Goal: Find specific page/section

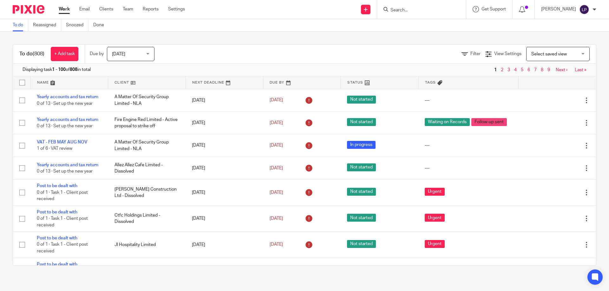
click at [443, 13] on input "Search" at bounding box center [418, 11] width 57 height 6
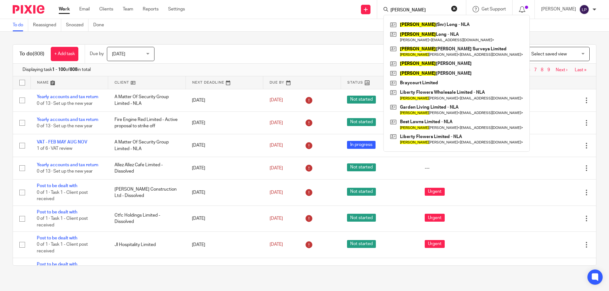
click at [415, 8] on input "trevor" at bounding box center [418, 11] width 57 height 6
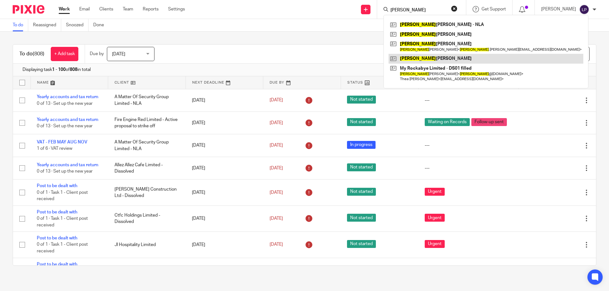
type input "denise"
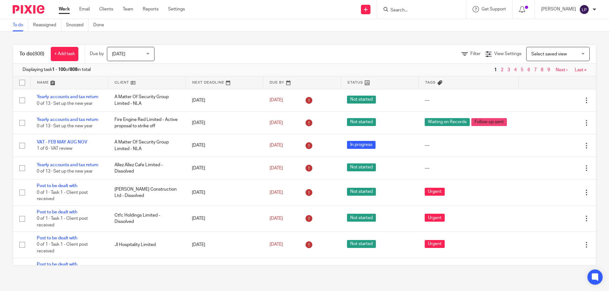
click at [447, 11] on input "Search" at bounding box center [418, 11] width 57 height 6
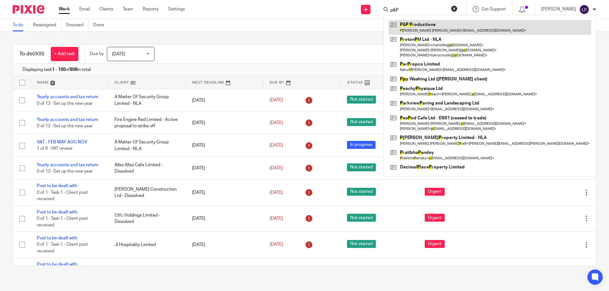
type input "p&P"
click at [443, 29] on link at bounding box center [489, 27] width 203 height 15
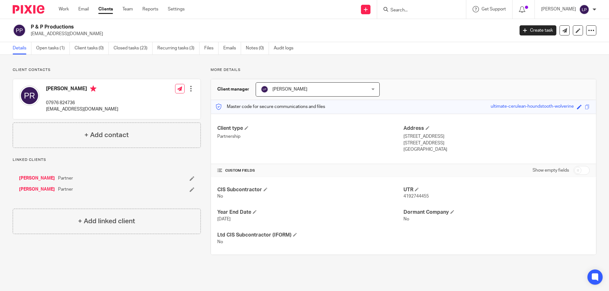
click at [437, 5] on div at bounding box center [421, 9] width 89 height 19
click at [431, 12] on input "Search" at bounding box center [418, 11] width 57 height 6
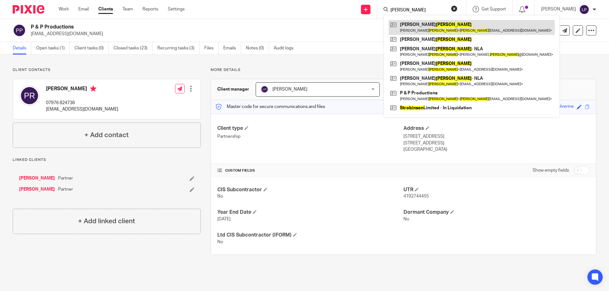
type input "robinson"
click at [444, 30] on link at bounding box center [471, 27] width 166 height 15
